Goal: Check status

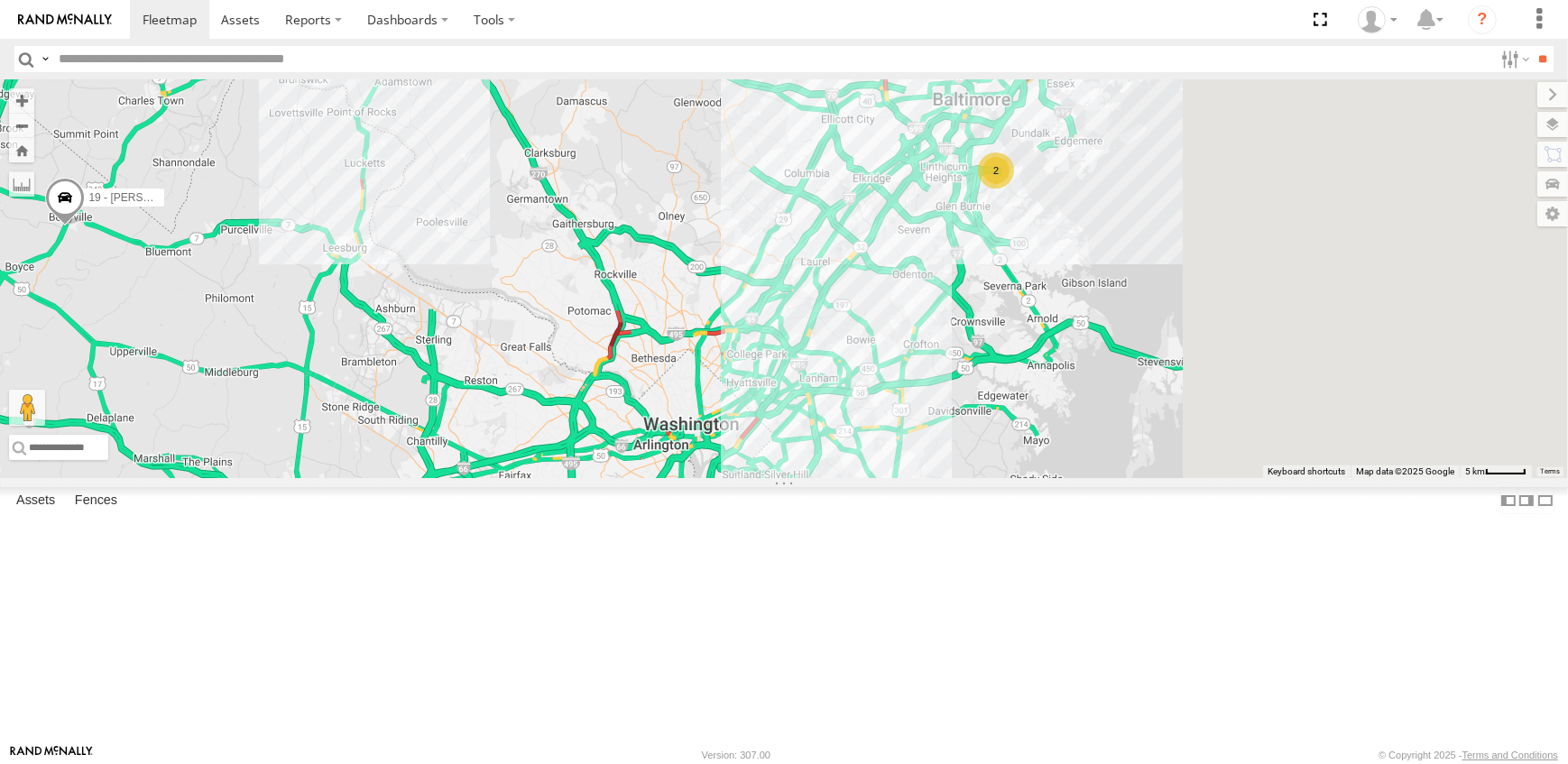
drag, startPoint x: 1404, startPoint y: 331, endPoint x: 1082, endPoint y: 439, distance: 339.6
click at [1082, 439] on div "19 - [PERSON_NAME] 12N - [PERSON_NAME] 15N - [PERSON_NAME] 16 - [PERSON_NAME] 2" at bounding box center [784, 279] width 1568 height 399
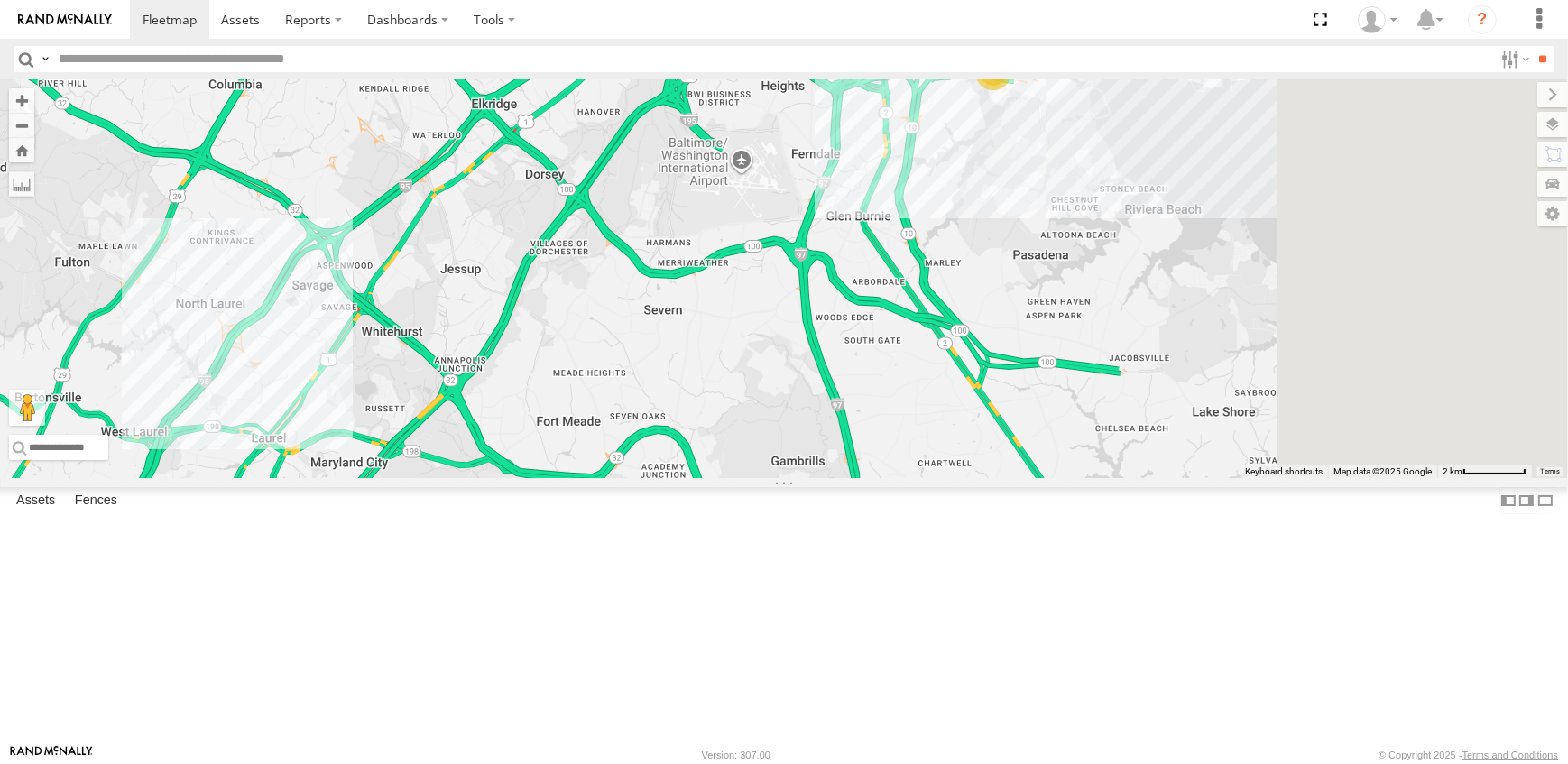
drag, startPoint x: 1290, startPoint y: 257, endPoint x: 1092, endPoint y: 329, distance: 210.7
click at [1092, 329] on div "19 - [PERSON_NAME] 12N - [PERSON_NAME] 15N - [PERSON_NAME] 16 - [PERSON_NAME] 2" at bounding box center [784, 279] width 1568 height 399
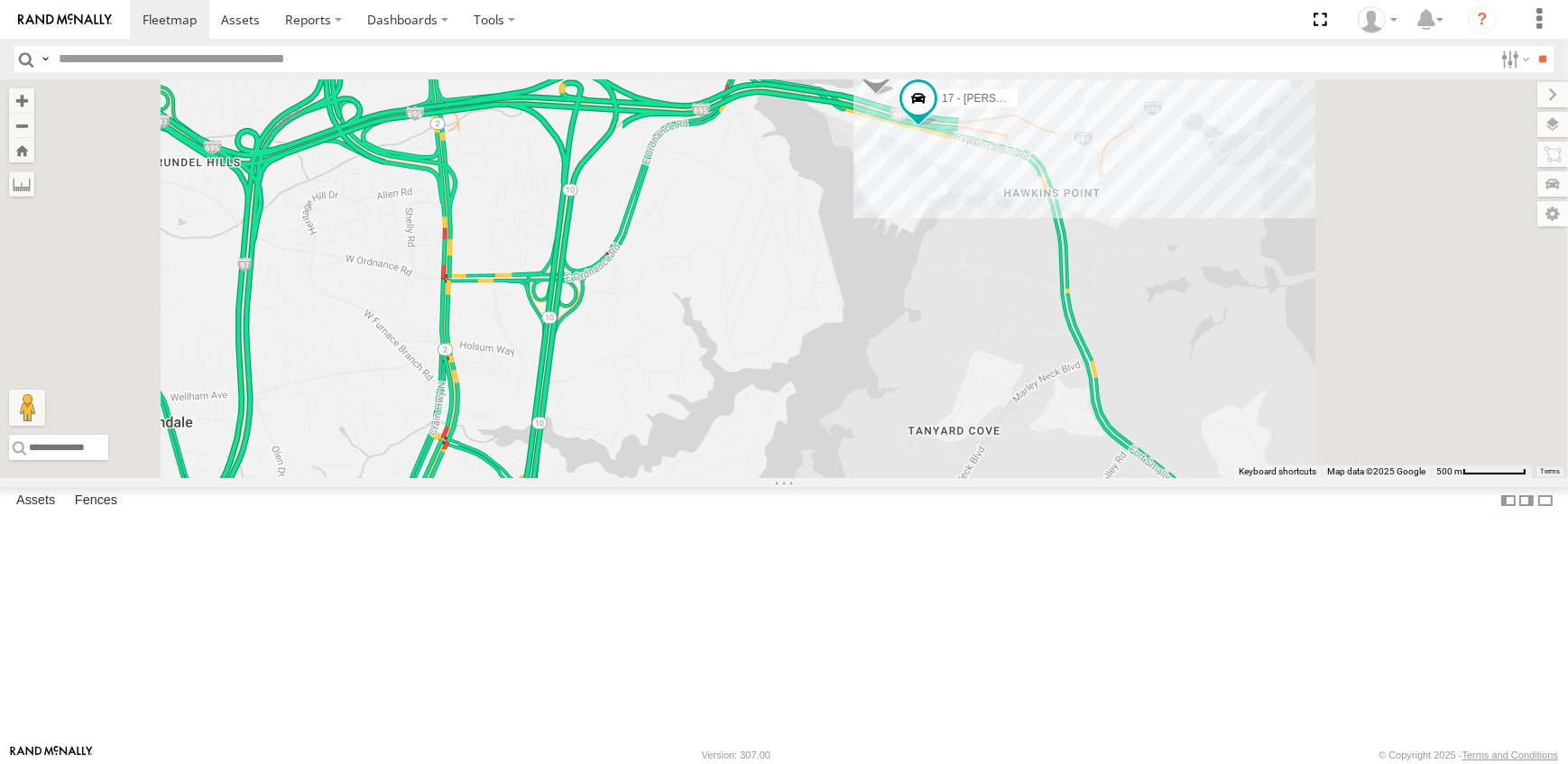
drag, startPoint x: 1172, startPoint y: 180, endPoint x: 1096, endPoint y: 409, distance: 241.3
click at [1096, 409] on div "19 - [PERSON_NAME] 12N - [PERSON_NAME] 15N - [PERSON_NAME] 16 - [PERSON_NAME] 0…" at bounding box center [784, 279] width 1568 height 399
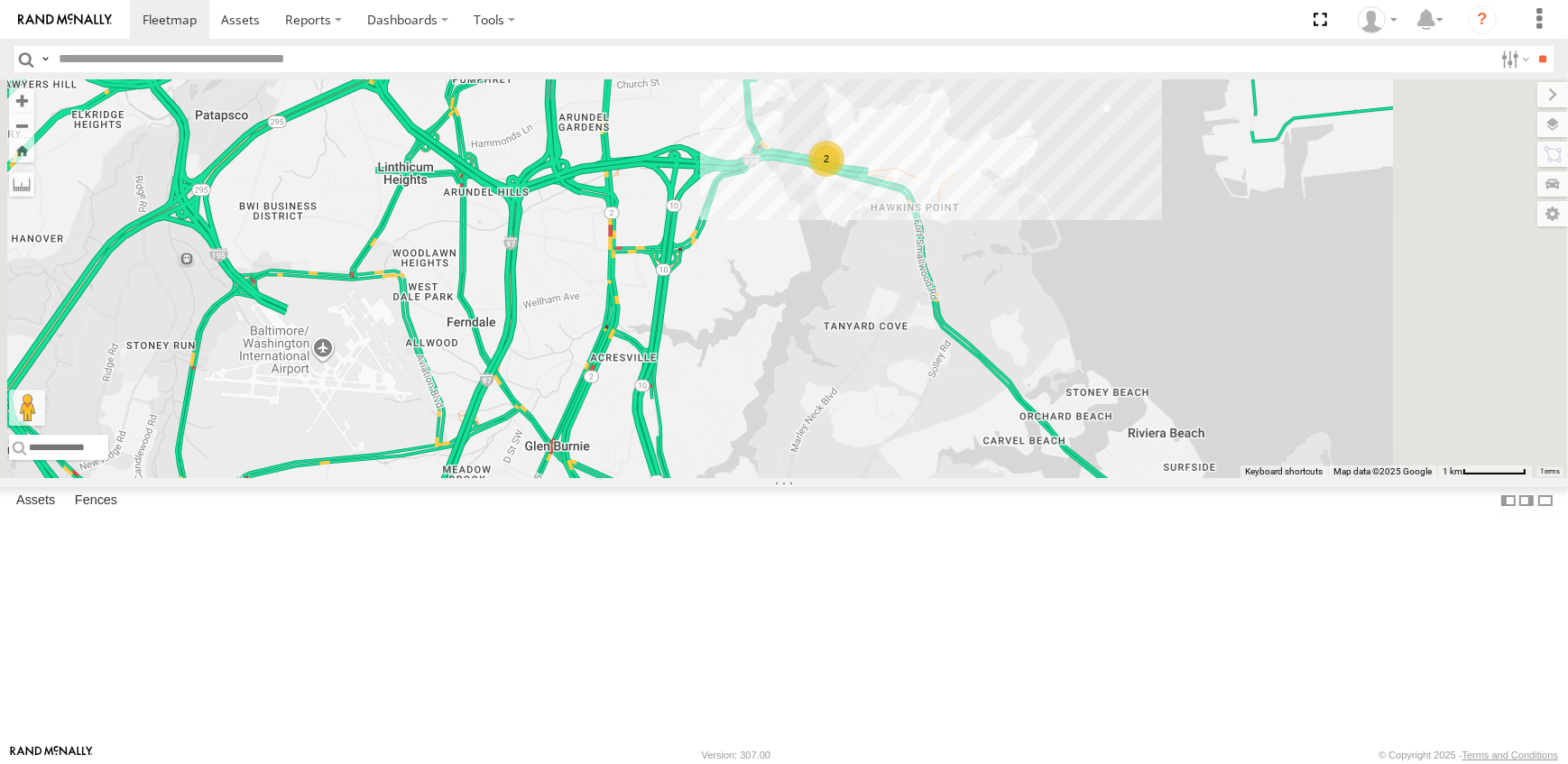
drag, startPoint x: 1029, startPoint y: 652, endPoint x: 1044, endPoint y: 363, distance: 289.4
click at [1044, 363] on div "19 - [PERSON_NAME] 12N - [PERSON_NAME] 15N - [PERSON_NAME] 16 - [PERSON_NAME] 2" at bounding box center [784, 279] width 1568 height 399
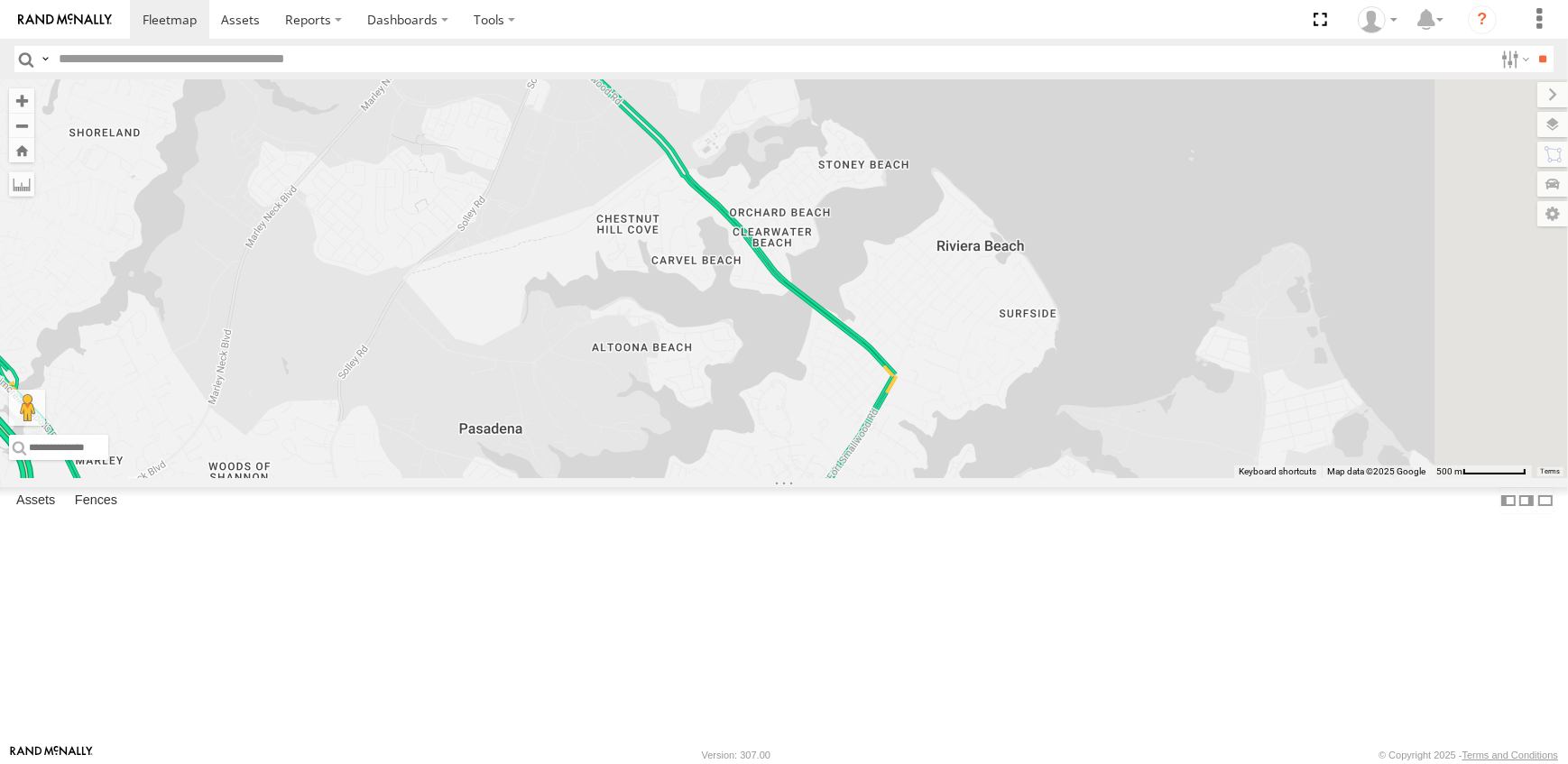
drag, startPoint x: 1409, startPoint y: 550, endPoint x: 839, endPoint y: 407, distance: 587.7
click at [839, 407] on div "19 - [PERSON_NAME] 12N - [PERSON_NAME] 15N - [PERSON_NAME] 16 - [PERSON_NAME]" at bounding box center [784, 279] width 1568 height 399
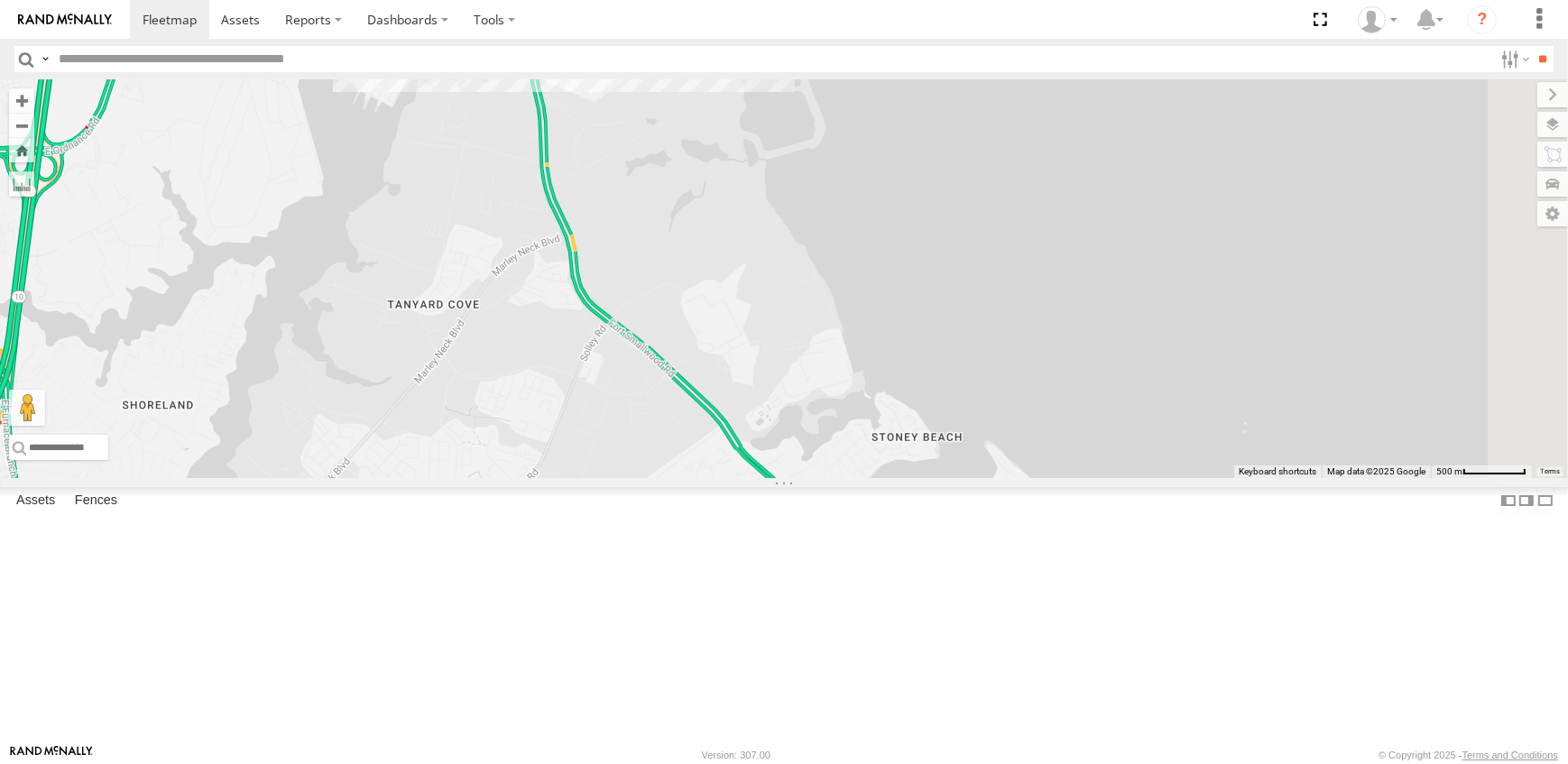
drag, startPoint x: 721, startPoint y: 218, endPoint x: 782, endPoint y: 482, distance: 271.0
click at [782, 478] on div "19 - [PERSON_NAME] 12N - [PERSON_NAME] 15N - [PERSON_NAME] 16 - [PERSON_NAME]" at bounding box center [784, 279] width 1568 height 399
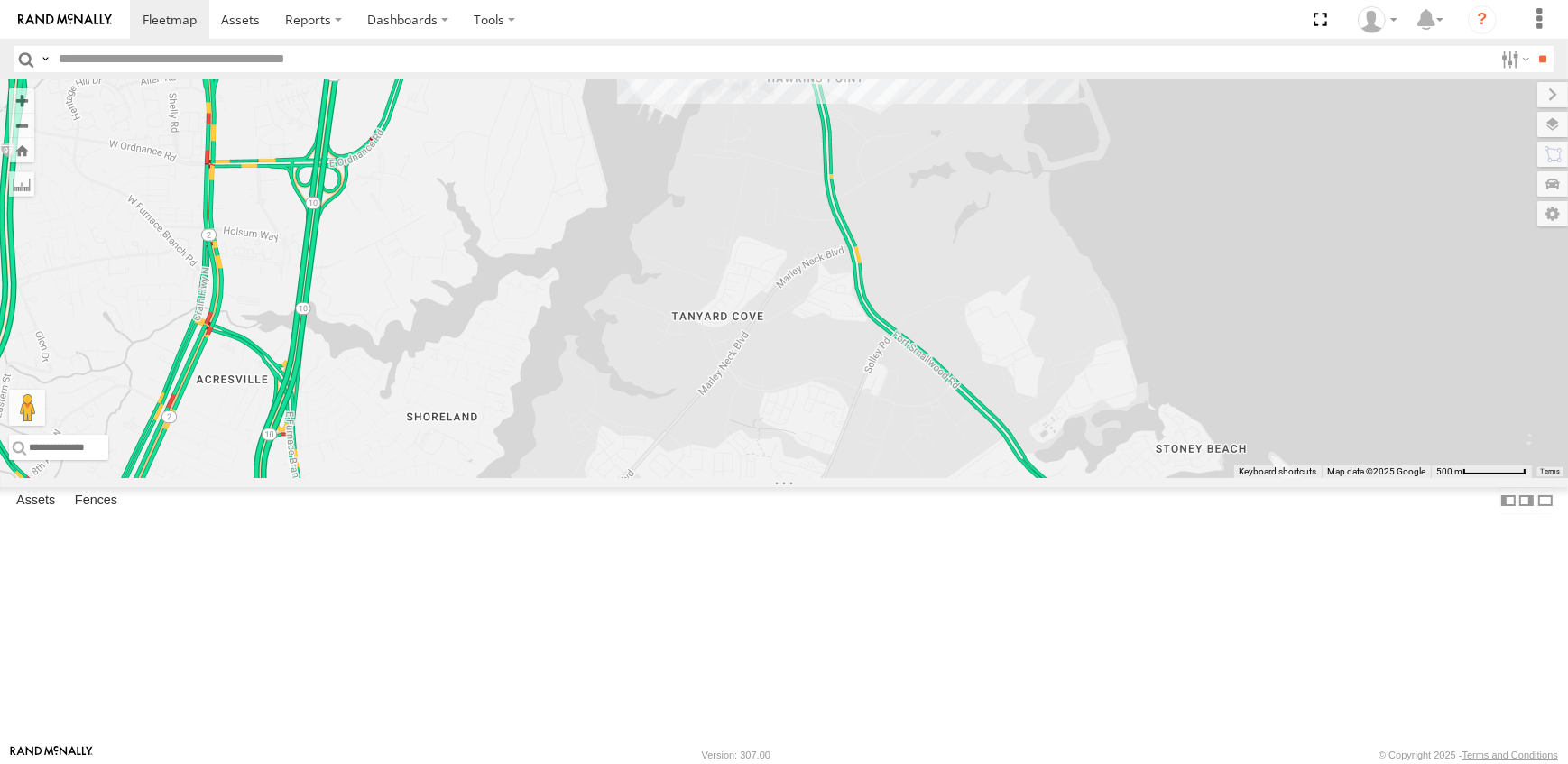
drag, startPoint x: 698, startPoint y: 386, endPoint x: 938, endPoint y: 329, distance: 246.7
click at [938, 329] on div "19 - [PERSON_NAME] 12N - [PERSON_NAME] 15N - [PERSON_NAME] 16 - [PERSON_NAME] 0…" at bounding box center [784, 279] width 1568 height 399
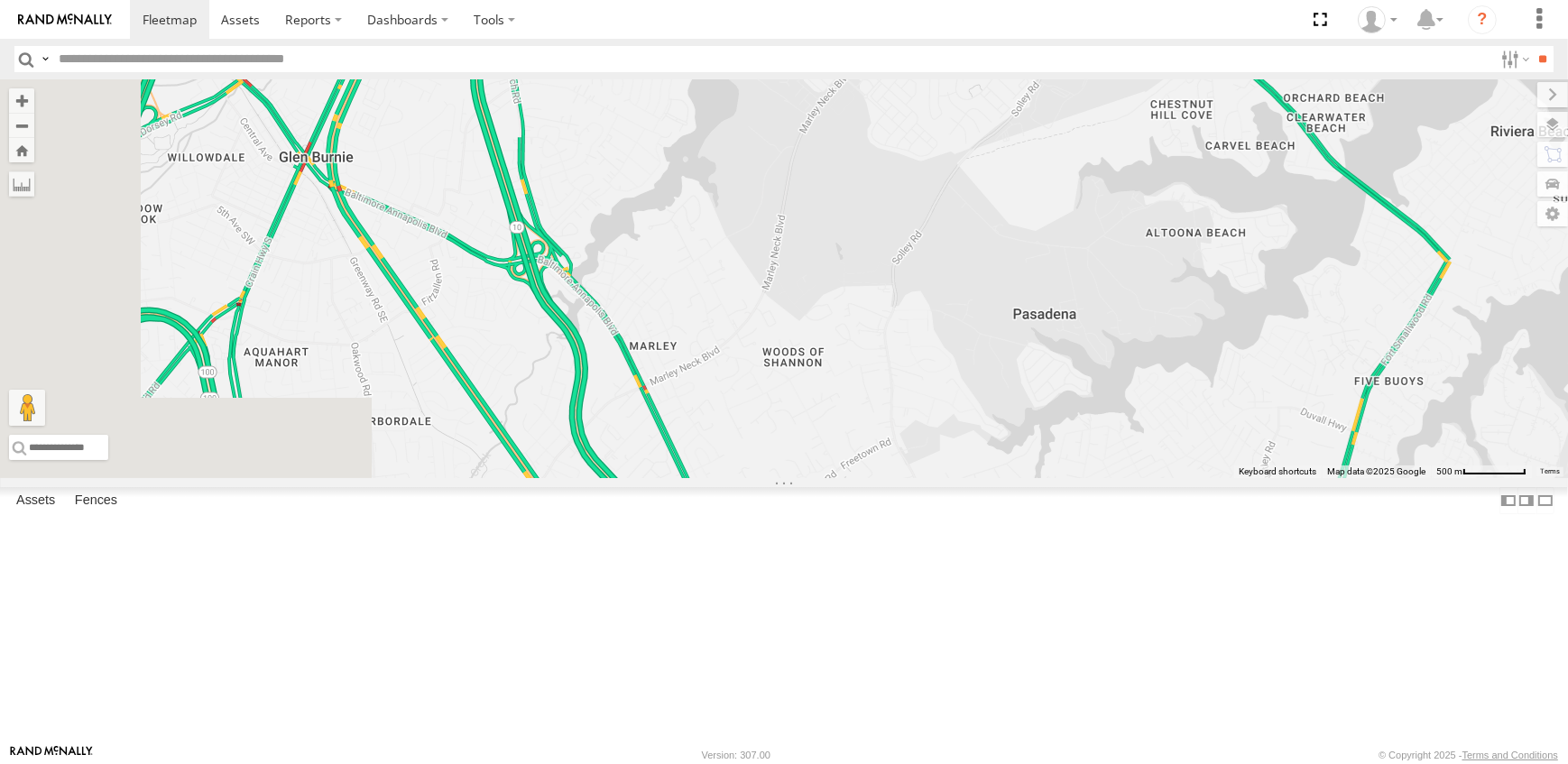
drag, startPoint x: 971, startPoint y: 633, endPoint x: 929, endPoint y: 194, distance: 441.0
click at [932, 205] on div "19 - [PERSON_NAME] 12N - [PERSON_NAME] 15N - [PERSON_NAME] 16 - [PERSON_NAME] 0…" at bounding box center [784, 279] width 1568 height 399
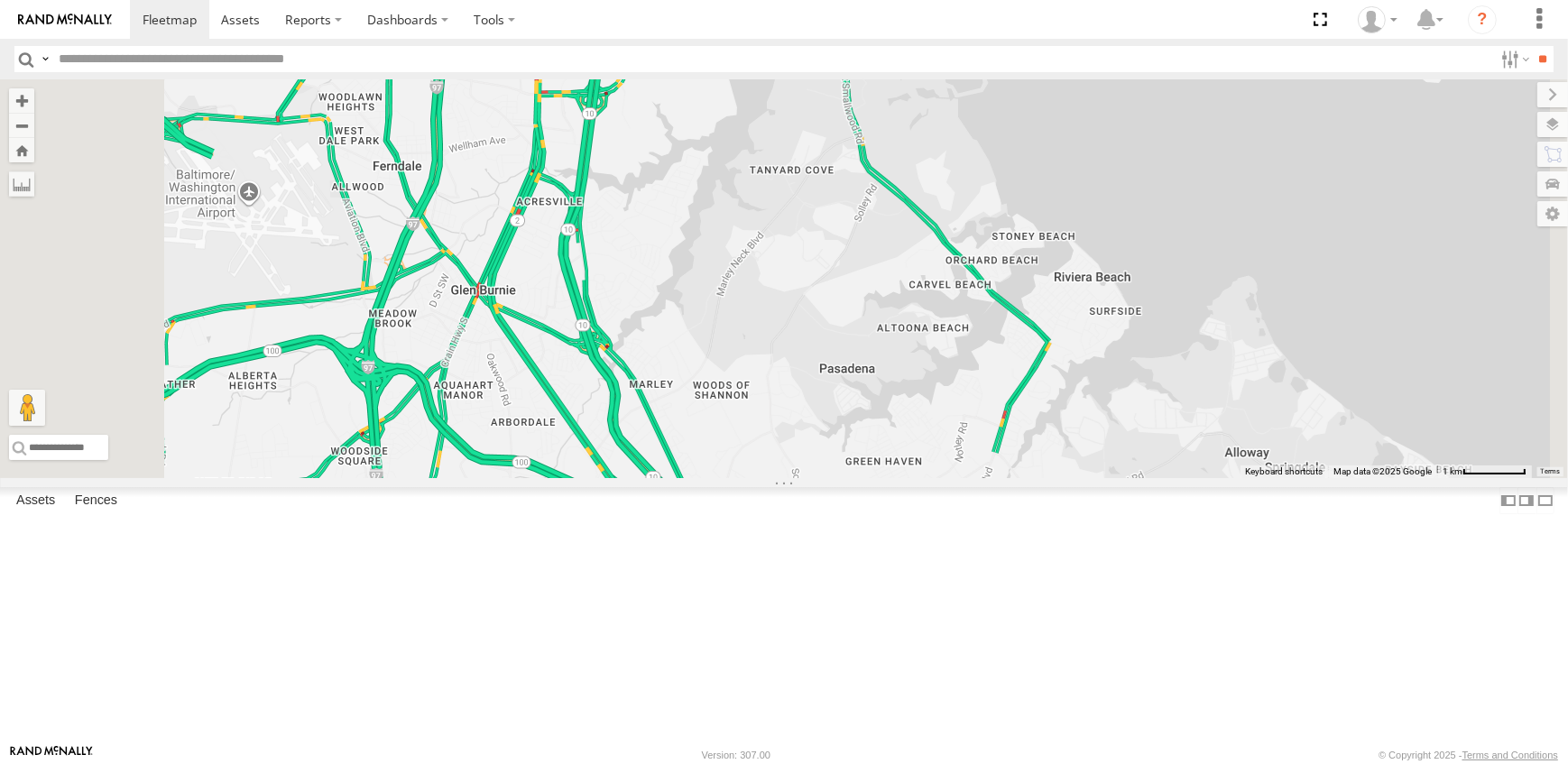
drag, startPoint x: 831, startPoint y: 172, endPoint x: 874, endPoint y: 459, distance: 290.2
click at [874, 459] on div "19 - [PERSON_NAME] 12N - [PERSON_NAME] 15N - [PERSON_NAME] 16 - [PERSON_NAME] 0…" at bounding box center [784, 279] width 1568 height 399
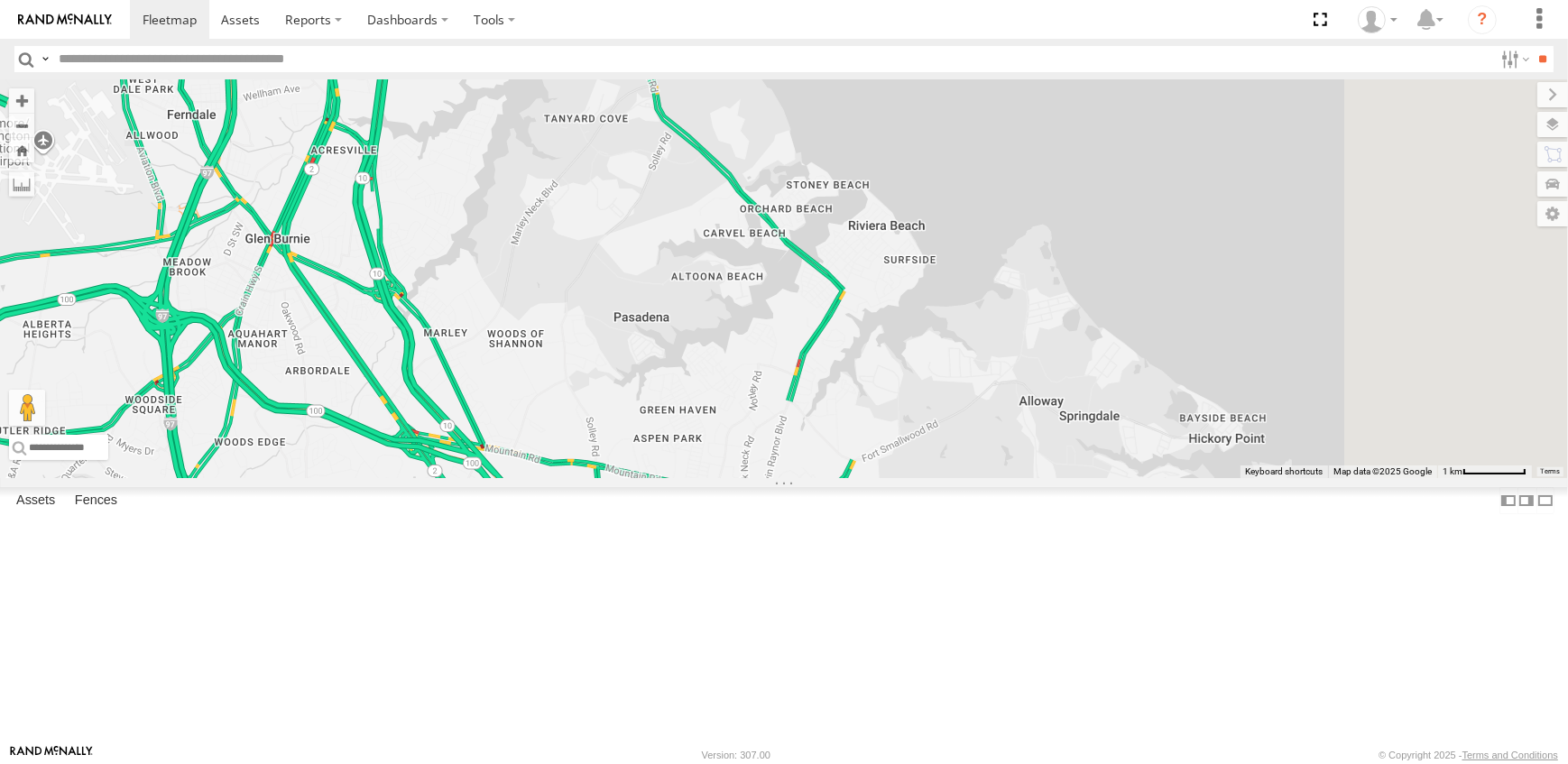
drag, startPoint x: 1077, startPoint y: 417, endPoint x: 865, endPoint y: 312, distance: 236.6
click at [865, 312] on div "19 - [PERSON_NAME] 12N - [PERSON_NAME] 15N - [PERSON_NAME] 16 - [PERSON_NAME] 2" at bounding box center [784, 279] width 1568 height 399
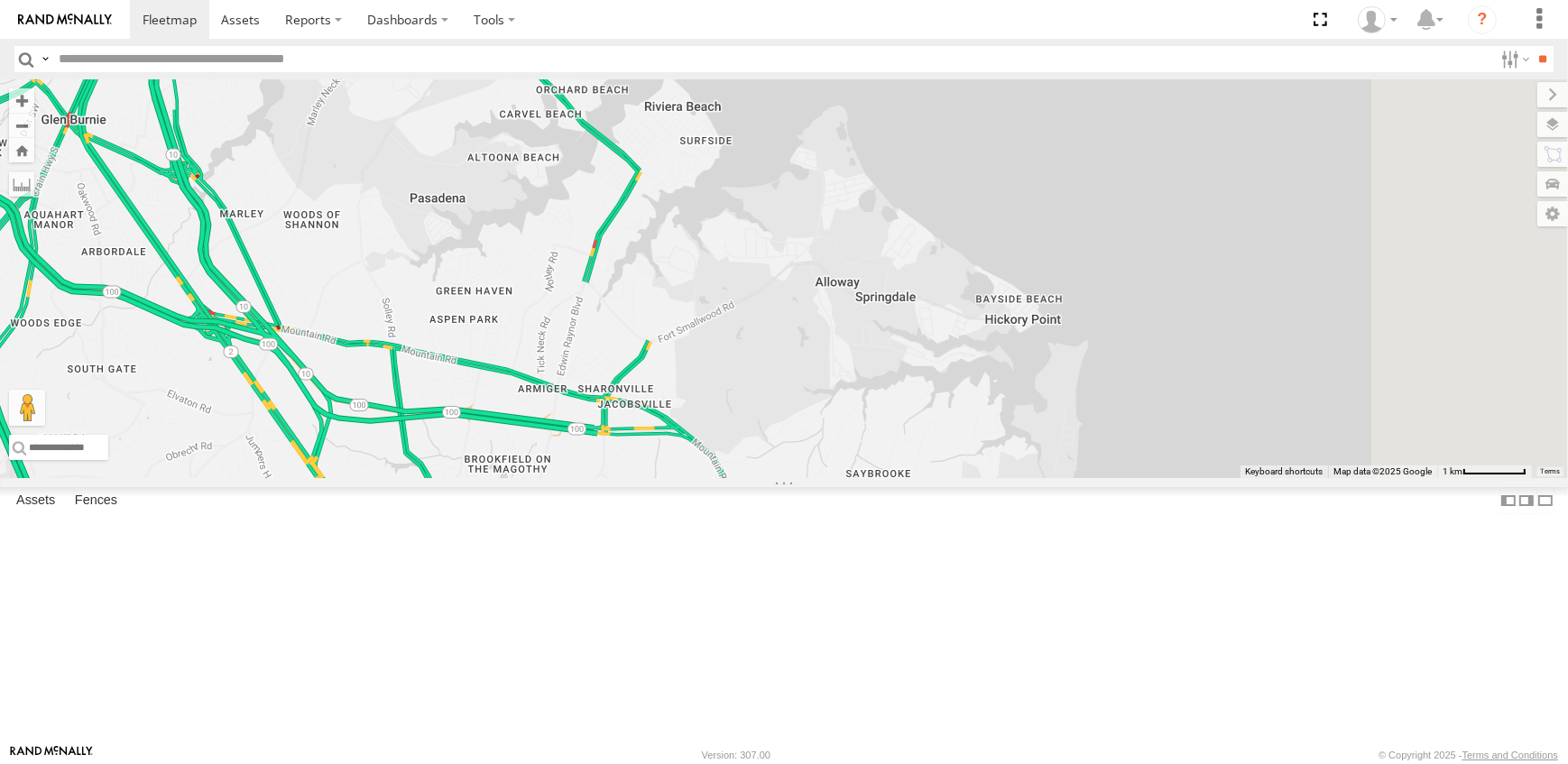
drag, startPoint x: 956, startPoint y: 388, endPoint x: 841, endPoint y: 314, distance: 136.8
click at [841, 314] on div "19 - [PERSON_NAME] 12N - [PERSON_NAME] 15N - [PERSON_NAME] 16 - [PERSON_NAME] 2" at bounding box center [784, 279] width 1568 height 399
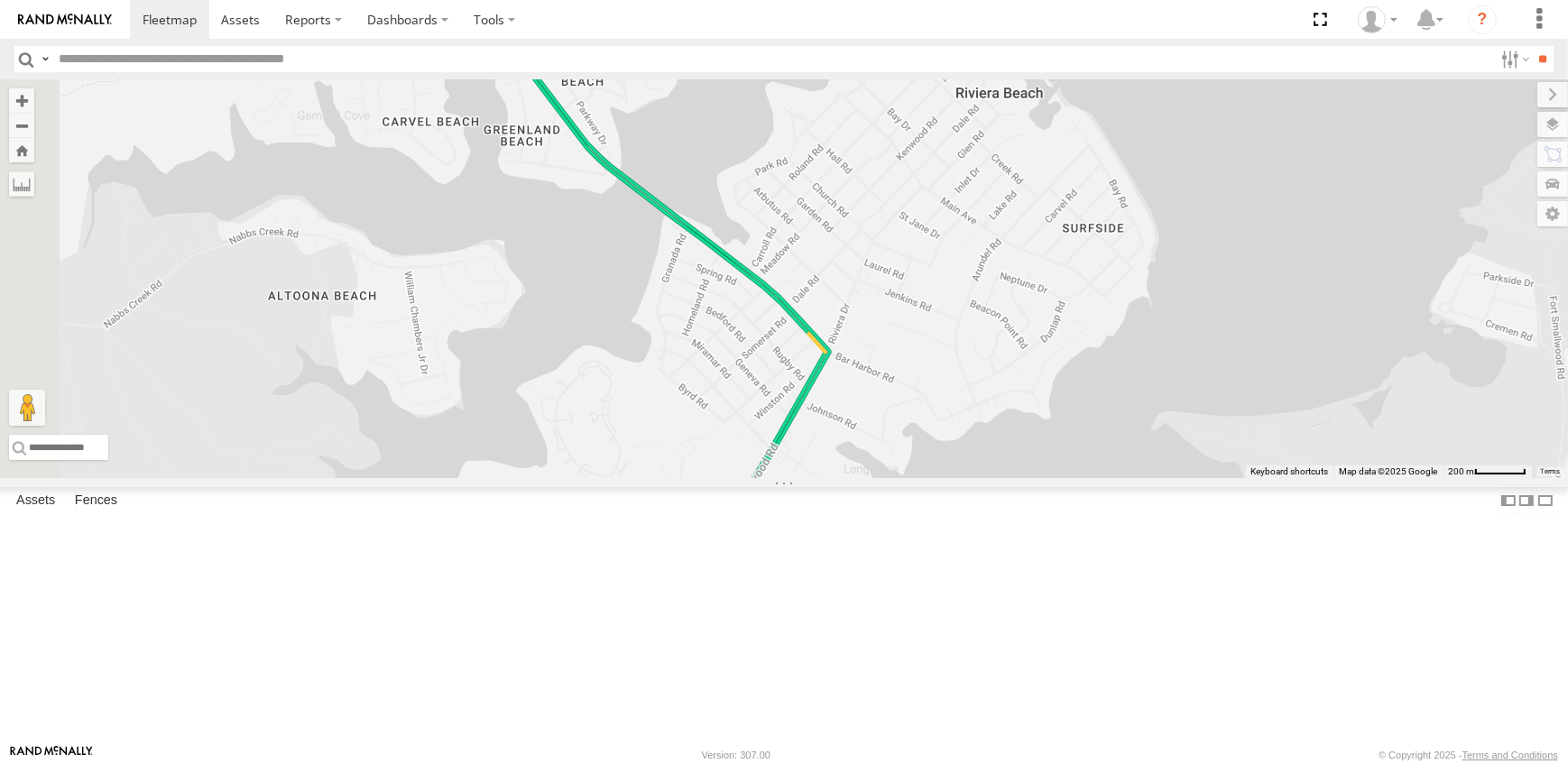
drag, startPoint x: 762, startPoint y: 318, endPoint x: 908, endPoint y: 516, distance: 246.0
click at [908, 478] on div "19 - [PERSON_NAME] 12N - [PERSON_NAME] 15N - [PERSON_NAME] 16 - [PERSON_NAME]" at bounding box center [784, 279] width 1568 height 399
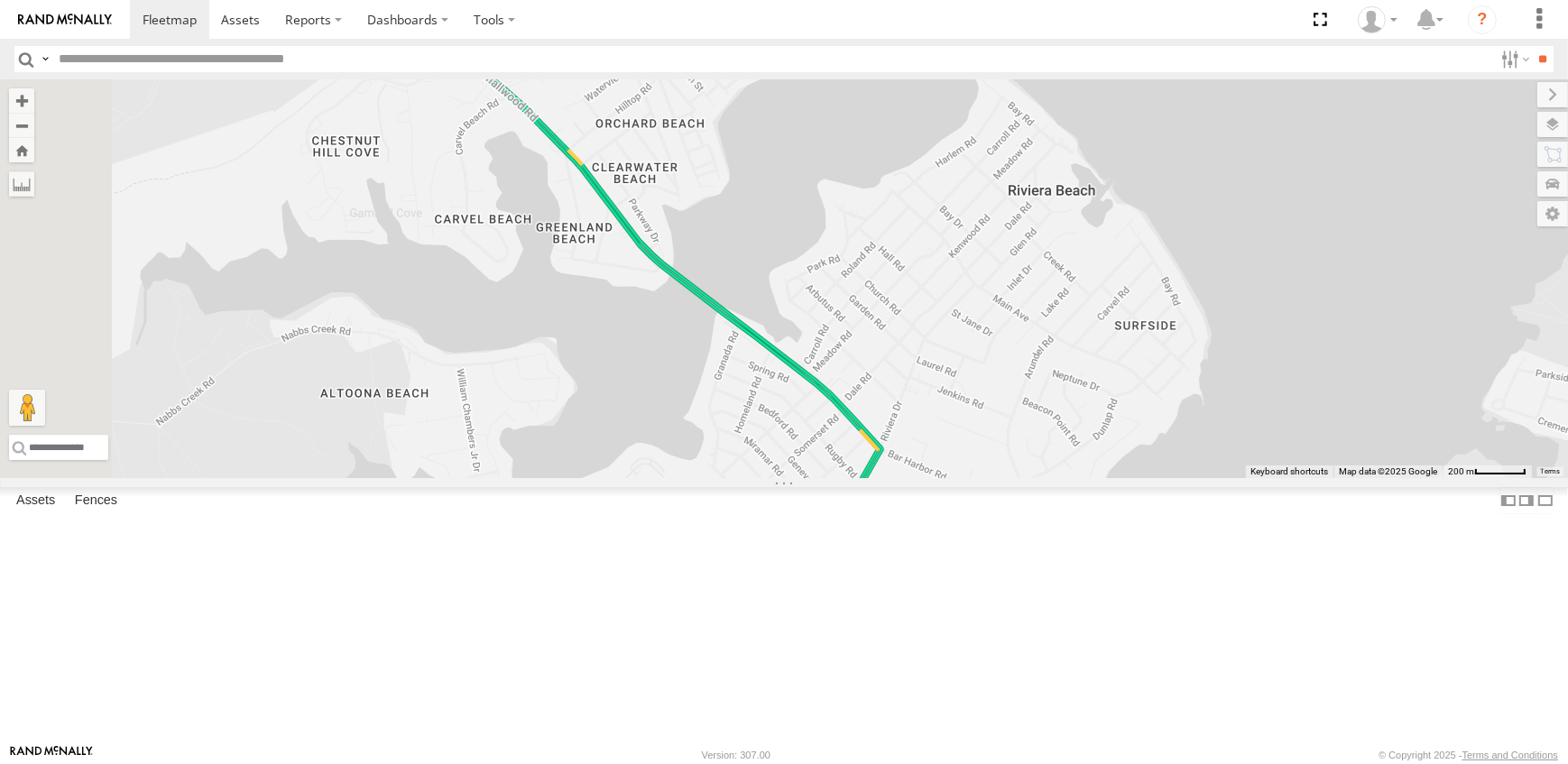
drag, startPoint x: 708, startPoint y: 345, endPoint x: 816, endPoint y: 479, distance: 172.1
click at [816, 478] on div "19 - [PERSON_NAME] 12N - [PERSON_NAME] 15N - [PERSON_NAME] 16 - [PERSON_NAME]" at bounding box center [784, 279] width 1568 height 399
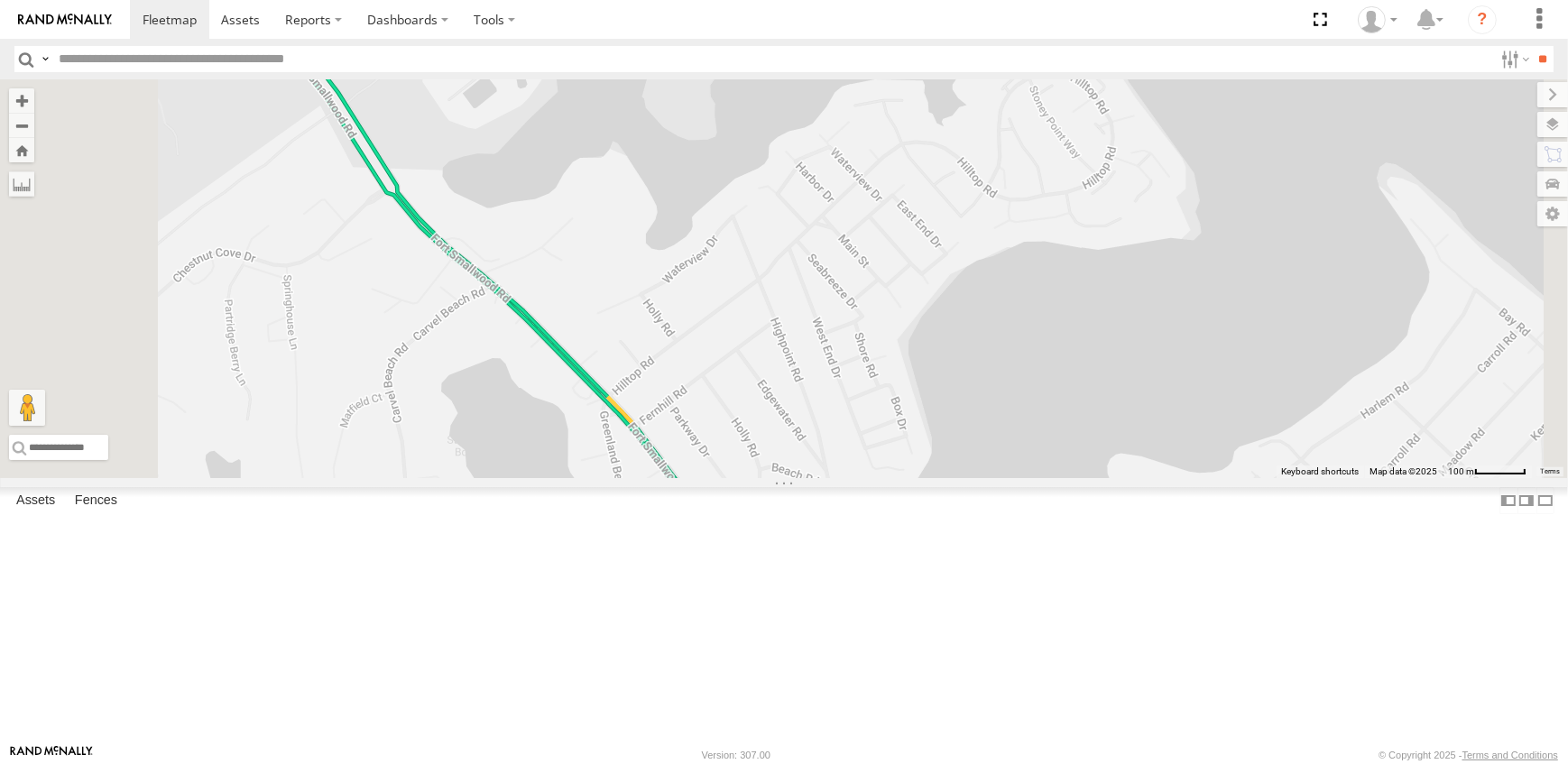
drag, startPoint x: 919, startPoint y: 469, endPoint x: 887, endPoint y: 717, distance: 250.1
click at [887, 478] on div "19 - [PERSON_NAME] 12N - [PERSON_NAME] 15N - [PERSON_NAME] 16 - [PERSON_NAME]" at bounding box center [784, 279] width 1568 height 399
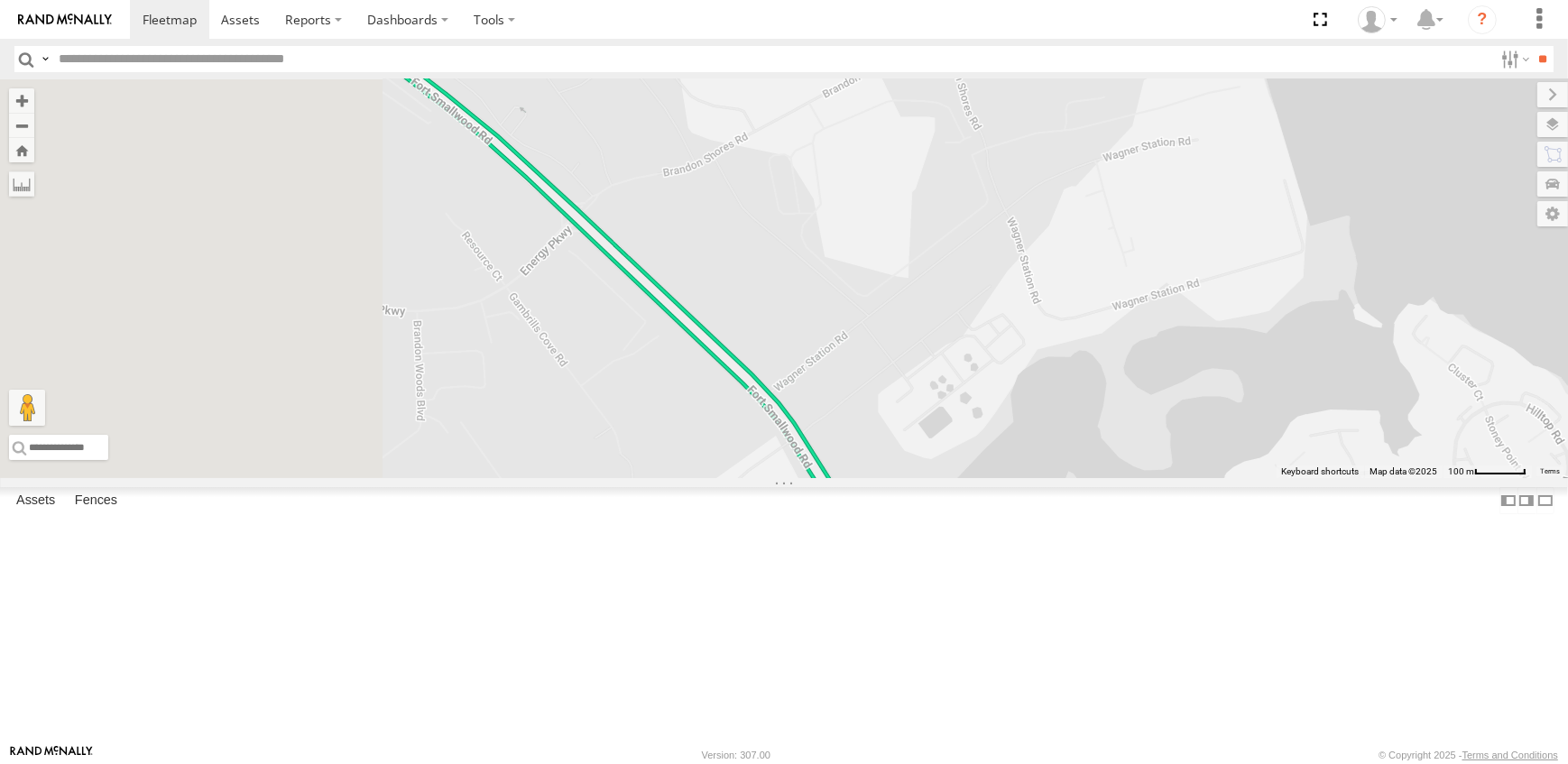
drag, startPoint x: 491, startPoint y: 399, endPoint x: 988, endPoint y: 721, distance: 592.2
click at [988, 478] on div "19 - [PERSON_NAME] 12N - [PERSON_NAME] 15N - [PERSON_NAME] 16 - [PERSON_NAME]" at bounding box center [784, 279] width 1568 height 399
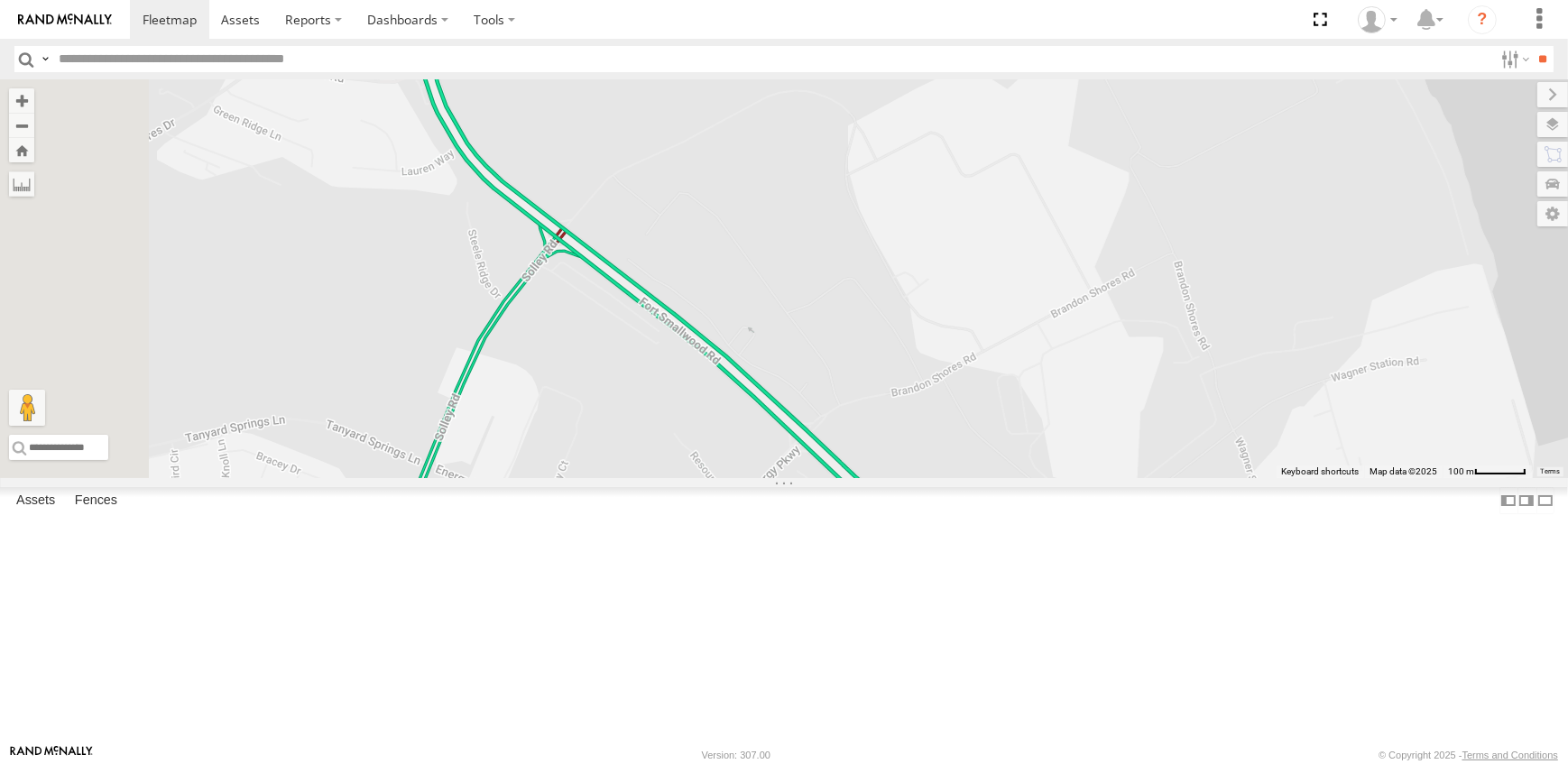
drag, startPoint x: 793, startPoint y: 433, endPoint x: 841, endPoint y: 515, distance: 95.0
click at [841, 478] on div "19 - [PERSON_NAME] 12N - [PERSON_NAME] 15N - [PERSON_NAME] 16 - [PERSON_NAME]" at bounding box center [784, 279] width 1568 height 399
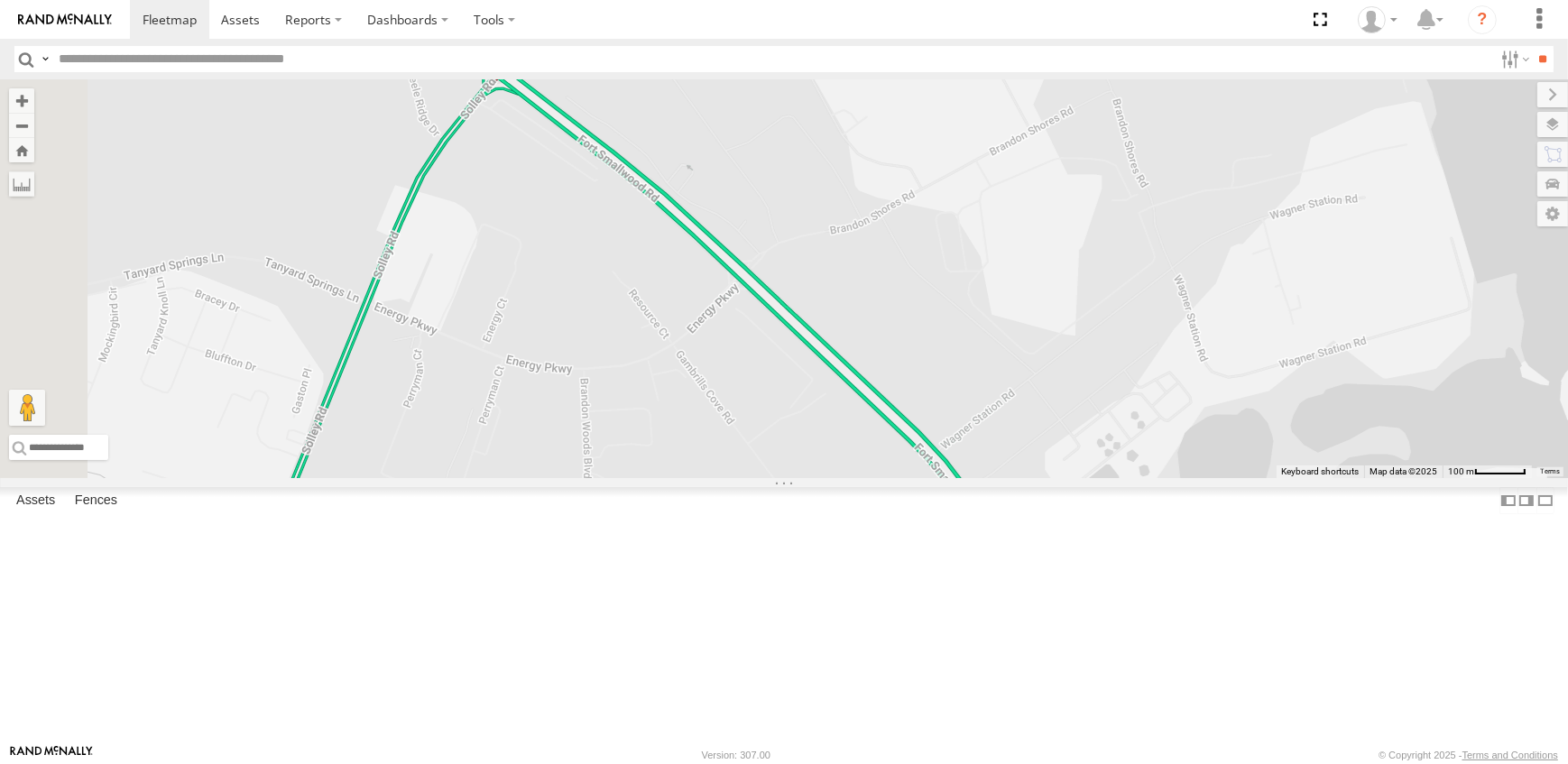
drag, startPoint x: 1171, startPoint y: 566, endPoint x: 1110, endPoint y: 400, distance: 176.9
click at [1110, 400] on div "19 - [PERSON_NAME] 12N - [PERSON_NAME] 15N - [PERSON_NAME] 16 - [PERSON_NAME]" at bounding box center [784, 279] width 1568 height 399
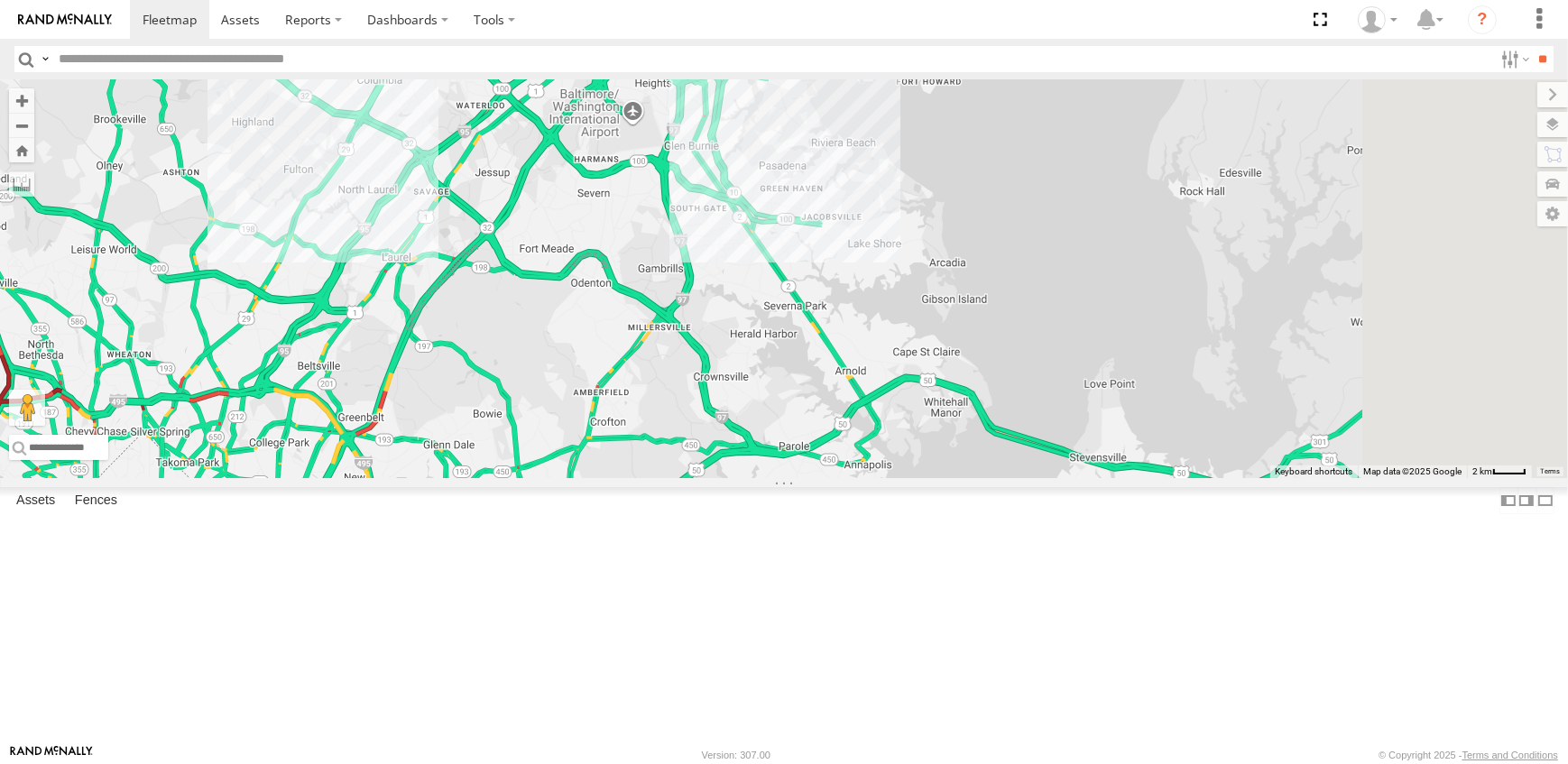
drag, startPoint x: 1086, startPoint y: 235, endPoint x: 858, endPoint y: 659, distance: 481.4
click at [858, 478] on div "19 - [PERSON_NAME] 12N - [PERSON_NAME] 15N - [PERSON_NAME] 16 - [PERSON_NAME]" at bounding box center [784, 279] width 1568 height 399
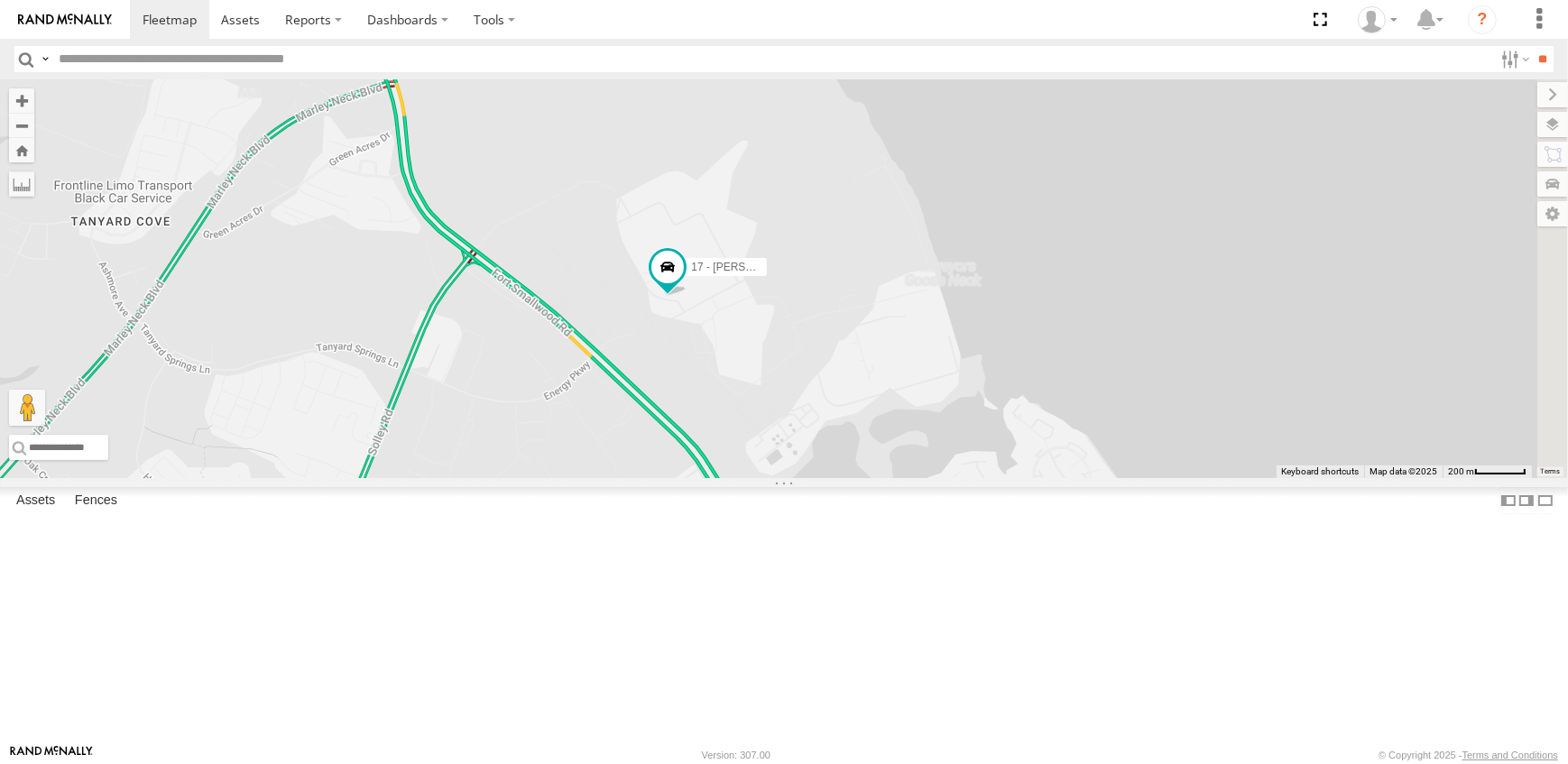
drag, startPoint x: 987, startPoint y: 262, endPoint x: 854, endPoint y: 524, distance: 293.8
click at [854, 478] on div "19 - [PERSON_NAME] 12N - [PERSON_NAME] 15N - [PERSON_NAME] 16 - [PERSON_NAME] 0…" at bounding box center [784, 279] width 1568 height 399
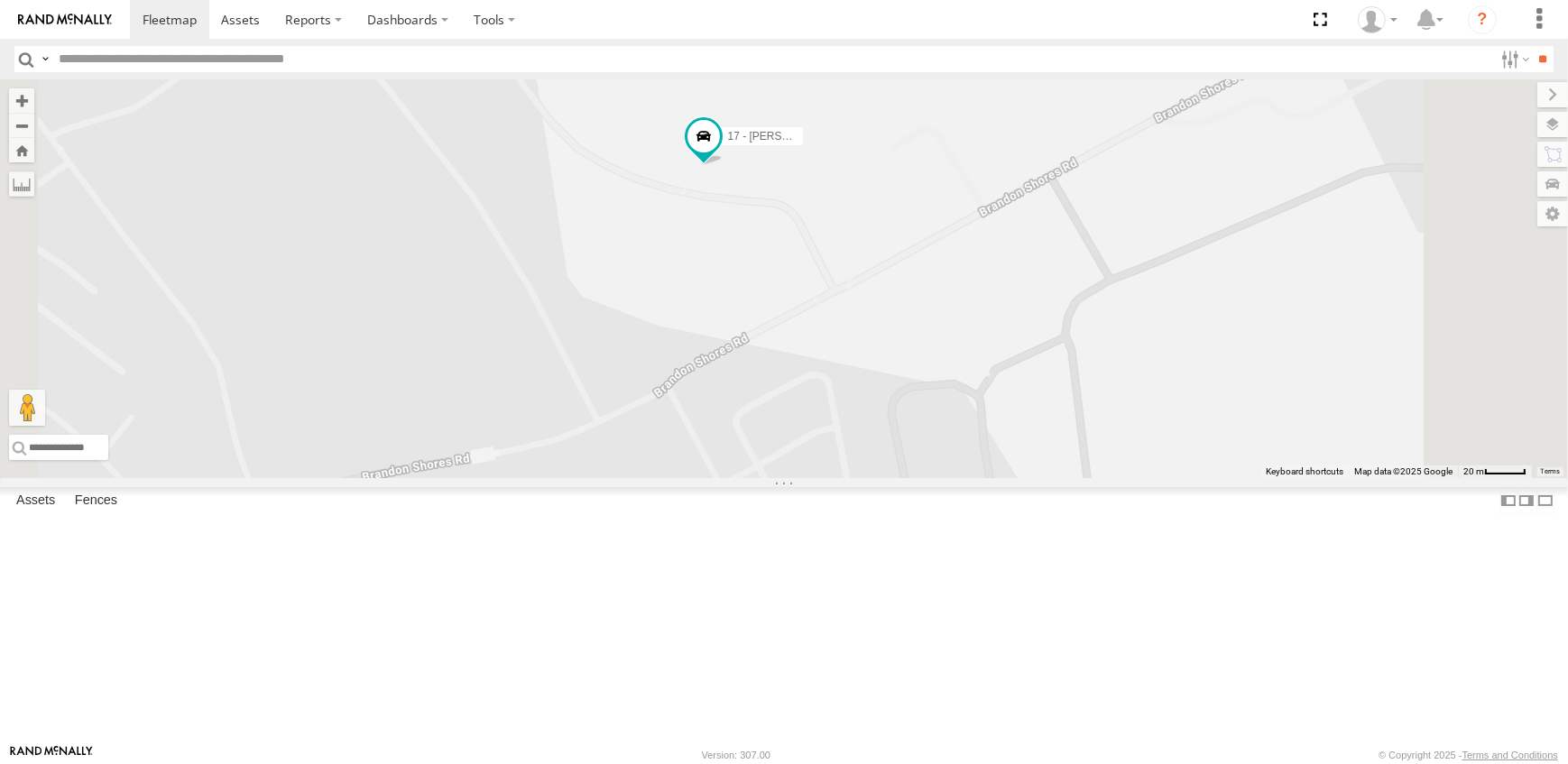
drag, startPoint x: 892, startPoint y: 349, endPoint x: 908, endPoint y: 432, distance: 84.5
click at [908, 432] on div "19 - [PERSON_NAME] 12N - [PERSON_NAME] 15N - [PERSON_NAME] 16 - [PERSON_NAME] 0…" at bounding box center [784, 279] width 1568 height 399
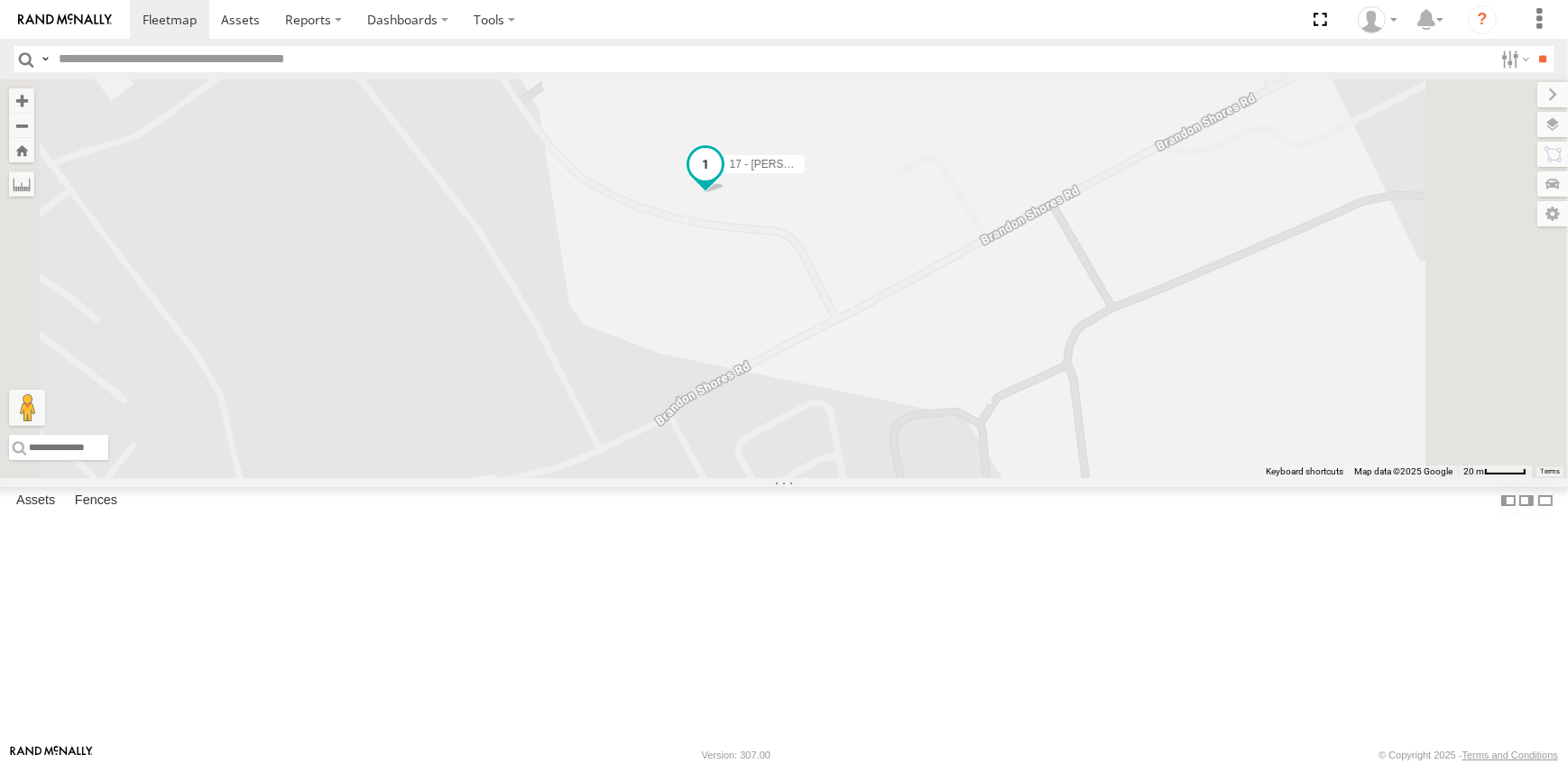
click at [721, 181] on span at bounding box center [705, 164] width 32 height 32
click at [697, 144] on link at bounding box center [674, 134] width 46 height 17
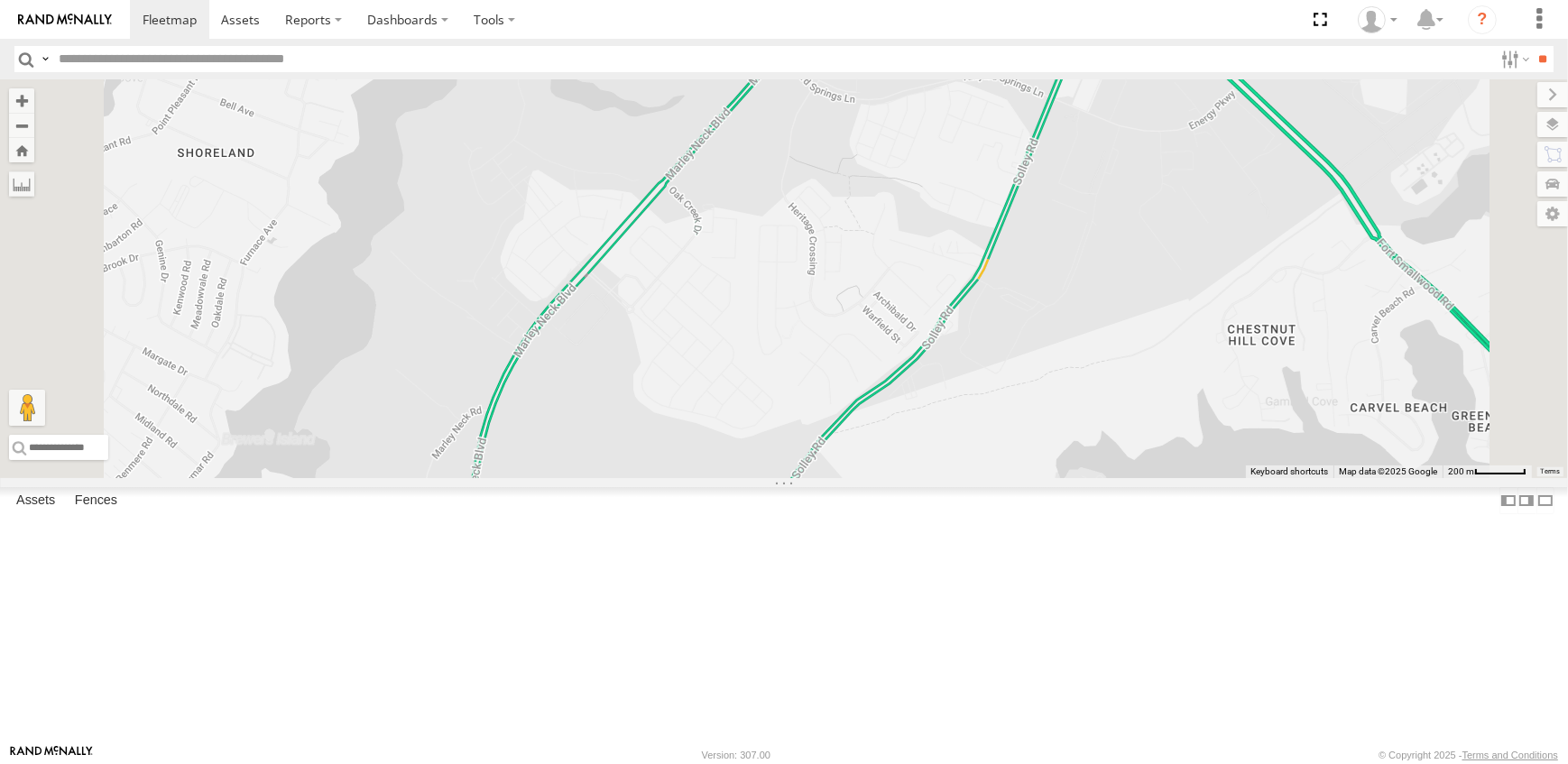
drag, startPoint x: 1230, startPoint y: 149, endPoint x: 1202, endPoint y: 528, distance: 380.0
click at [1202, 478] on div "19 - [PERSON_NAME] 09N - [PERSON_NAME] 17 - [PERSON_NAME] 15N - [PERSON_NAME] 1…" at bounding box center [784, 279] width 1568 height 399
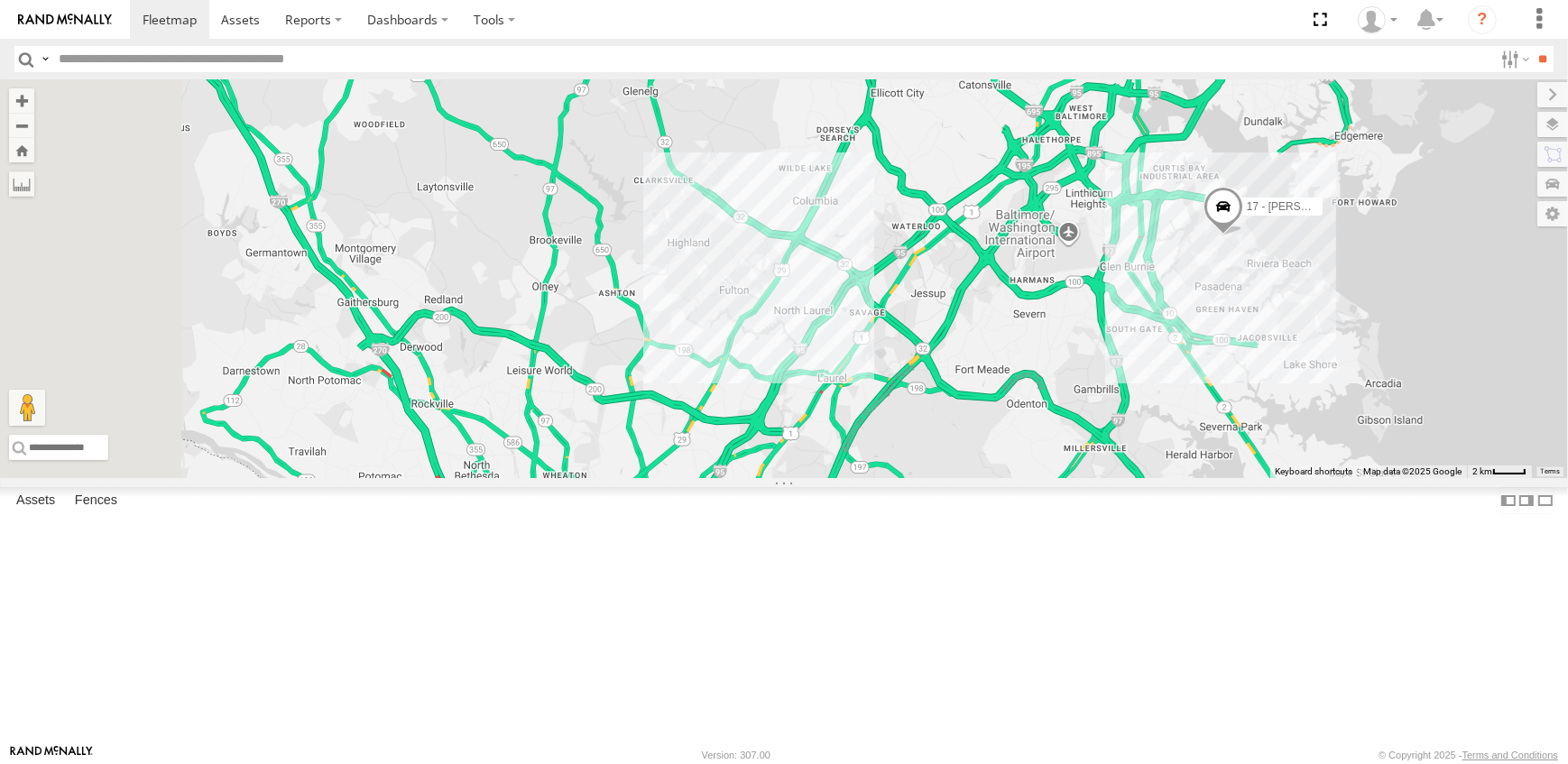
drag, startPoint x: 949, startPoint y: 541, endPoint x: 1173, endPoint y: 531, distance: 224.2
click at [1173, 478] on div "19 - [PERSON_NAME] 09N - [PERSON_NAME] 17 - [PERSON_NAME] 15N - [PERSON_NAME] 1…" at bounding box center [784, 279] width 1568 height 399
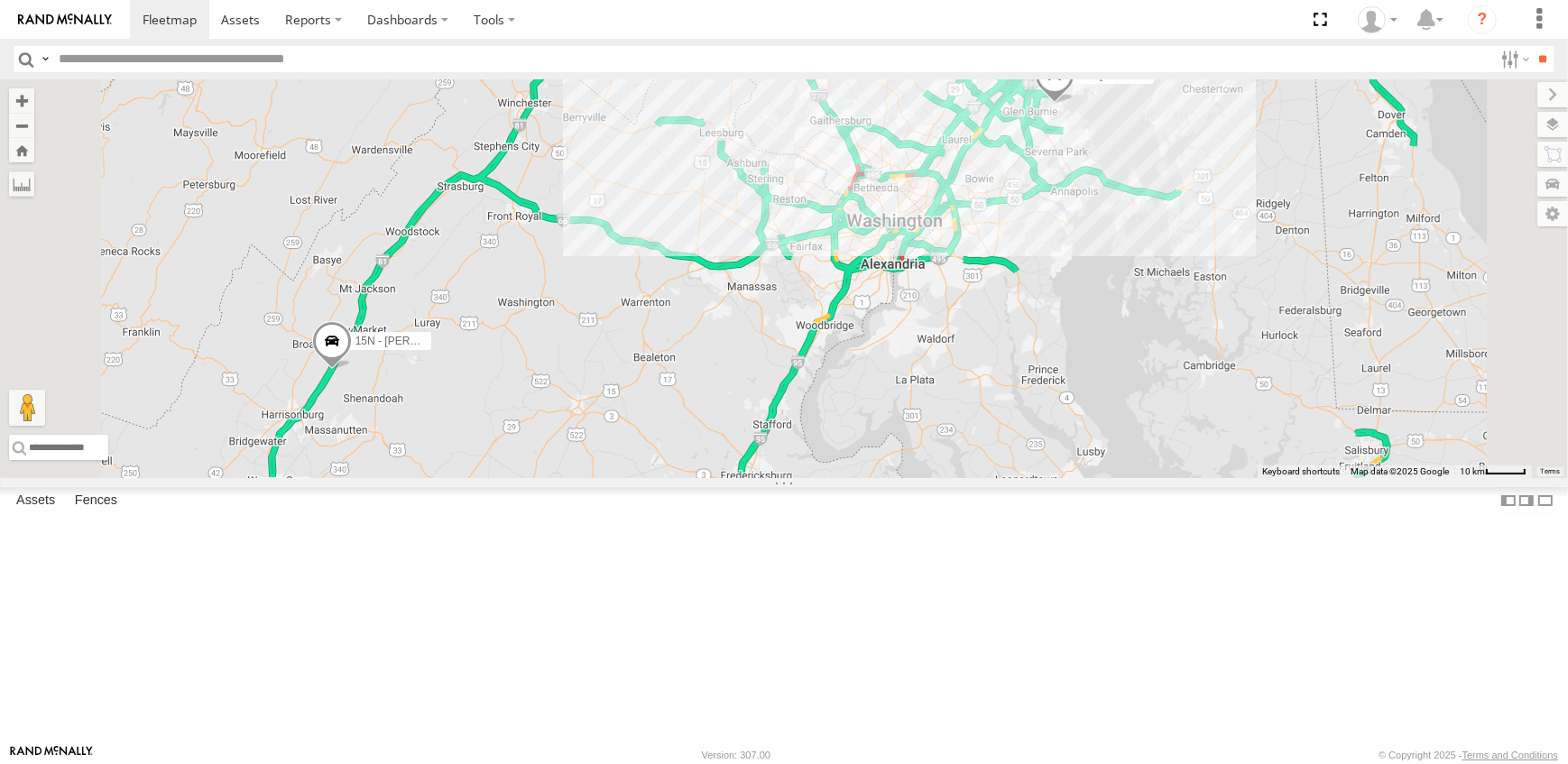
drag, startPoint x: 890, startPoint y: 655, endPoint x: 928, endPoint y: 401, distance: 256.8
click at [928, 401] on div "19 - [PERSON_NAME] 09N - [PERSON_NAME] 17 - [PERSON_NAME] 15N - [PERSON_NAME] 1…" at bounding box center [784, 279] width 1568 height 399
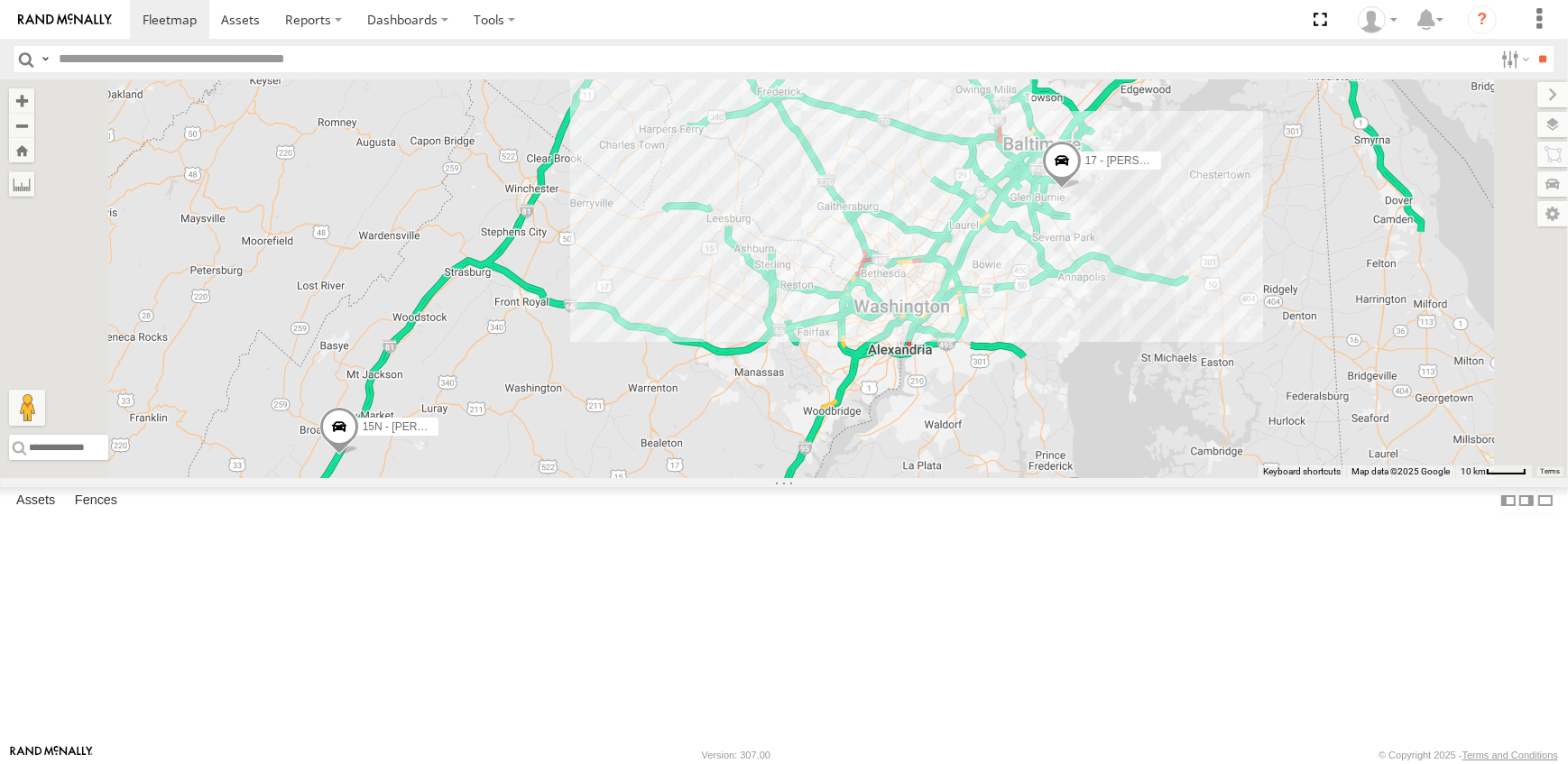
drag, startPoint x: 956, startPoint y: 278, endPoint x: 950, endPoint y: 423, distance: 145.1
click at [950, 423] on div "19 - [PERSON_NAME] 09N - [PERSON_NAME] 17 - [PERSON_NAME] 15N - [PERSON_NAME] 1…" at bounding box center [784, 279] width 1568 height 399
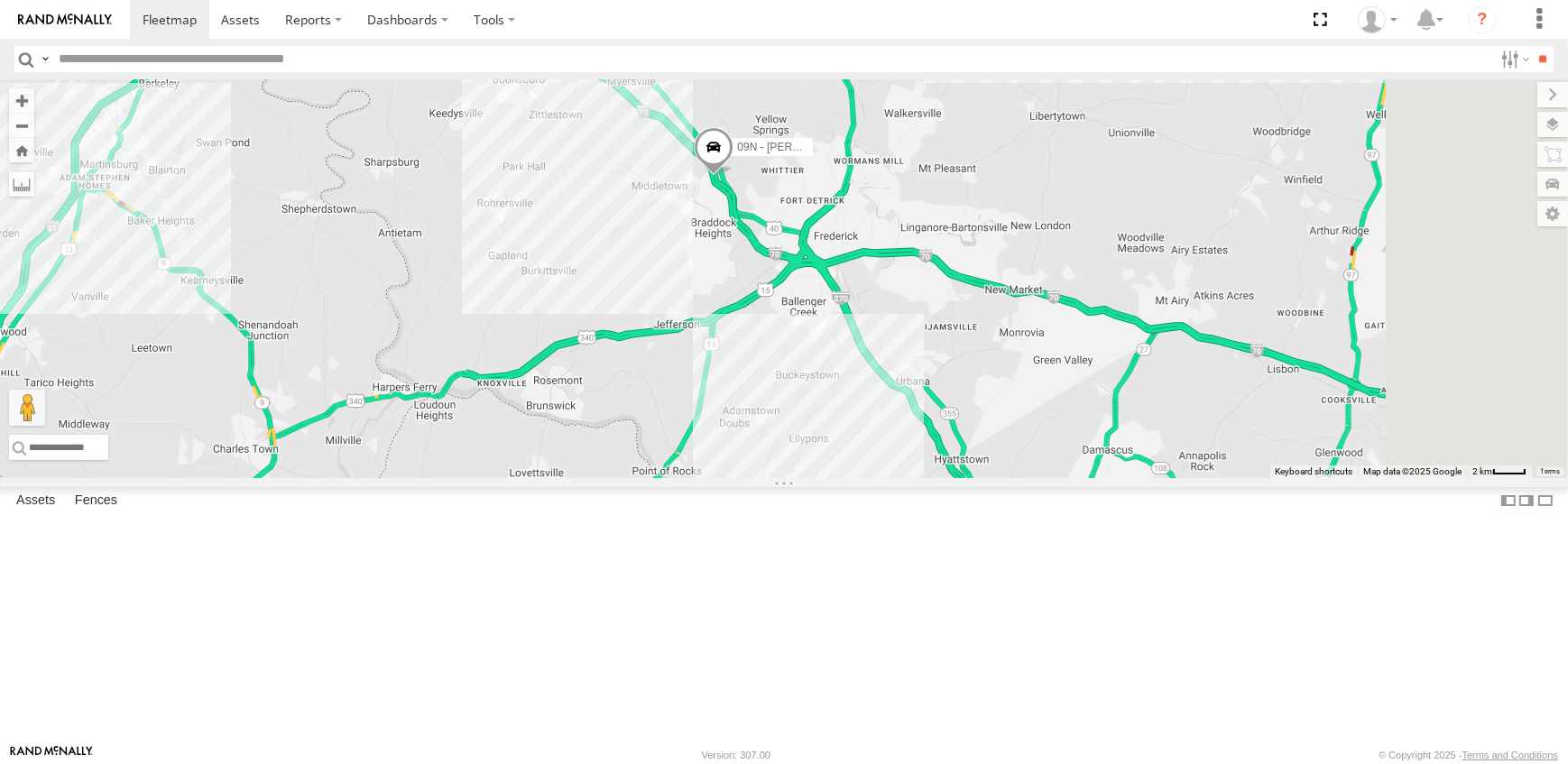
click at [733, 176] on span at bounding box center [713, 151] width 40 height 49
click at [1166, 334] on div "19 - [PERSON_NAME] 09N - [PERSON_NAME] 17 - [PERSON_NAME] 15N - [PERSON_NAME] 1…" at bounding box center [784, 279] width 1568 height 399
